Goal: Information Seeking & Learning: Learn about a topic

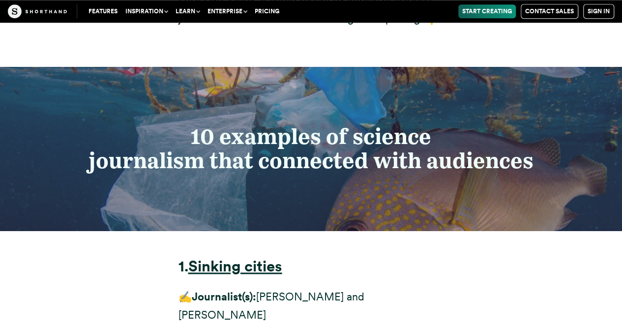
scroll to position [4296, 0]
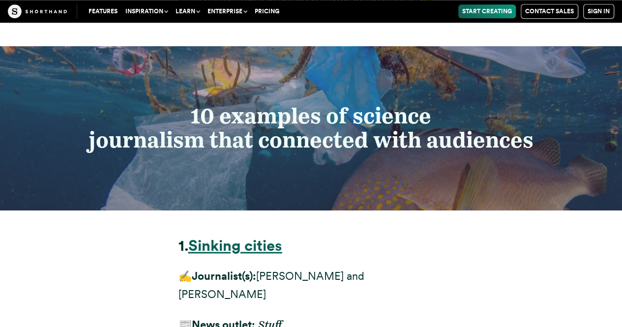
click at [262, 237] on strong "Sinking cities" at bounding box center [235, 246] width 94 height 18
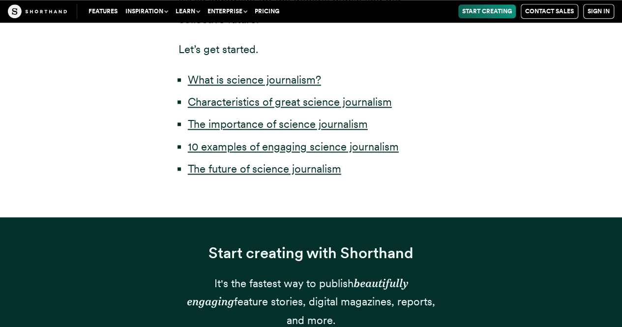
scroll to position [492, 0]
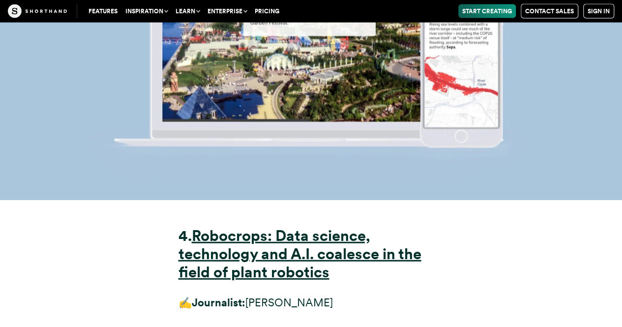
scroll to position [8458, 0]
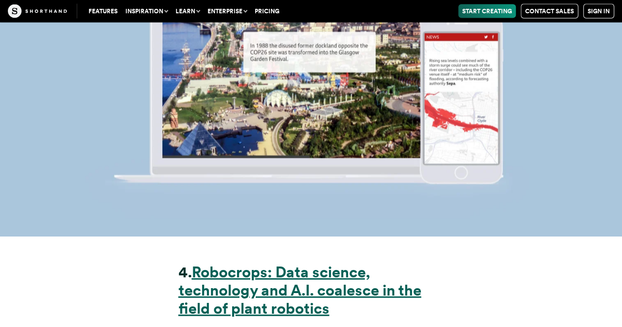
click at [309, 263] on strong "Robocrops: Data science, technology and A.I. coalesce in the field of plant rob…" at bounding box center [300, 290] width 243 height 55
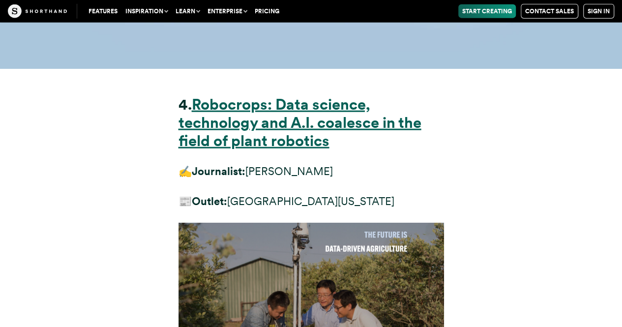
scroll to position [8606, 0]
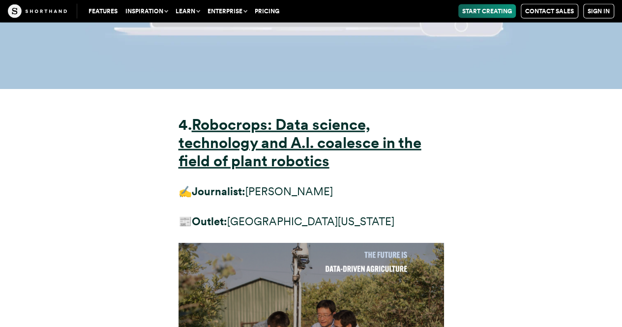
click at [328, 243] on img at bounding box center [312, 320] width 266 height 154
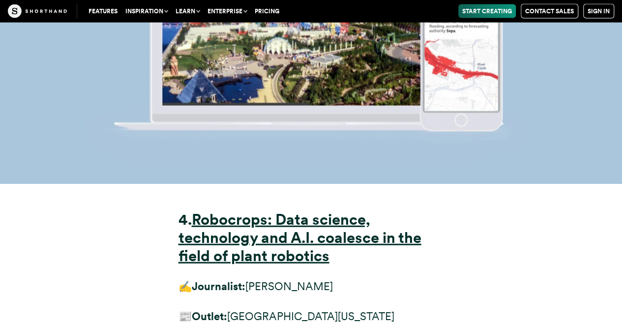
scroll to position [8507, 0]
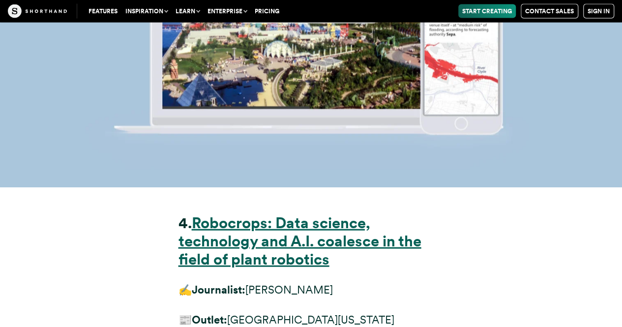
click at [265, 214] on strong "Robocrops: Data science, technology and A.I. coalesce in the field of plant rob…" at bounding box center [300, 241] width 243 height 55
